Goal: Transaction & Acquisition: Obtain resource

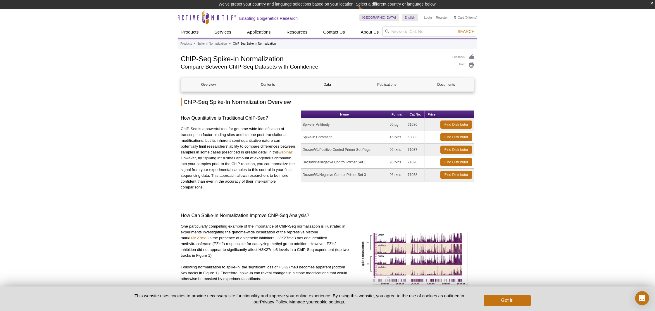
click at [410, 126] on td "61686" at bounding box center [415, 125] width 18 height 13
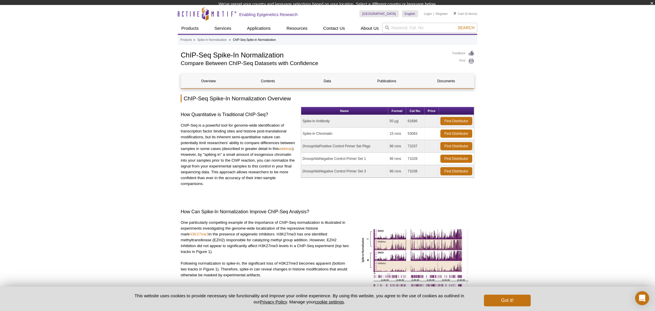
click at [410, 126] on td "61686" at bounding box center [415, 121] width 18 height 13
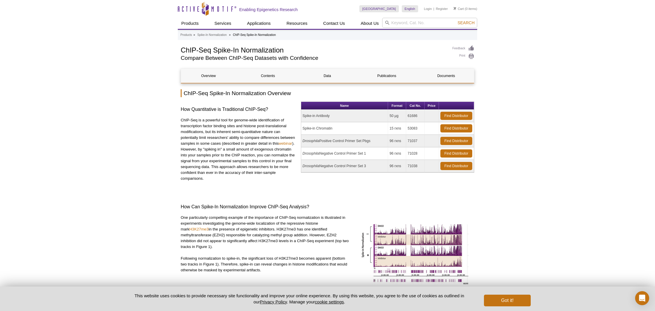
click at [318, 116] on td "Spike-in Antibody" at bounding box center [344, 116] width 87 height 13
drag, startPoint x: 401, startPoint y: 113, endPoint x: 411, endPoint y: 116, distance: 11.1
click at [406, 116] on td "50 µg" at bounding box center [397, 116] width 18 height 13
click at [412, 116] on td "61686" at bounding box center [415, 116] width 18 height 13
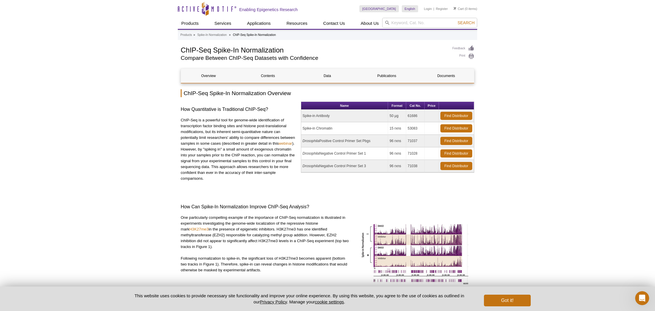
click at [412, 116] on td "61686" at bounding box center [415, 116] width 18 height 13
click at [465, 119] on link "Find Distributor" at bounding box center [456, 116] width 32 height 8
